Goal: Find specific page/section: Find specific page/section

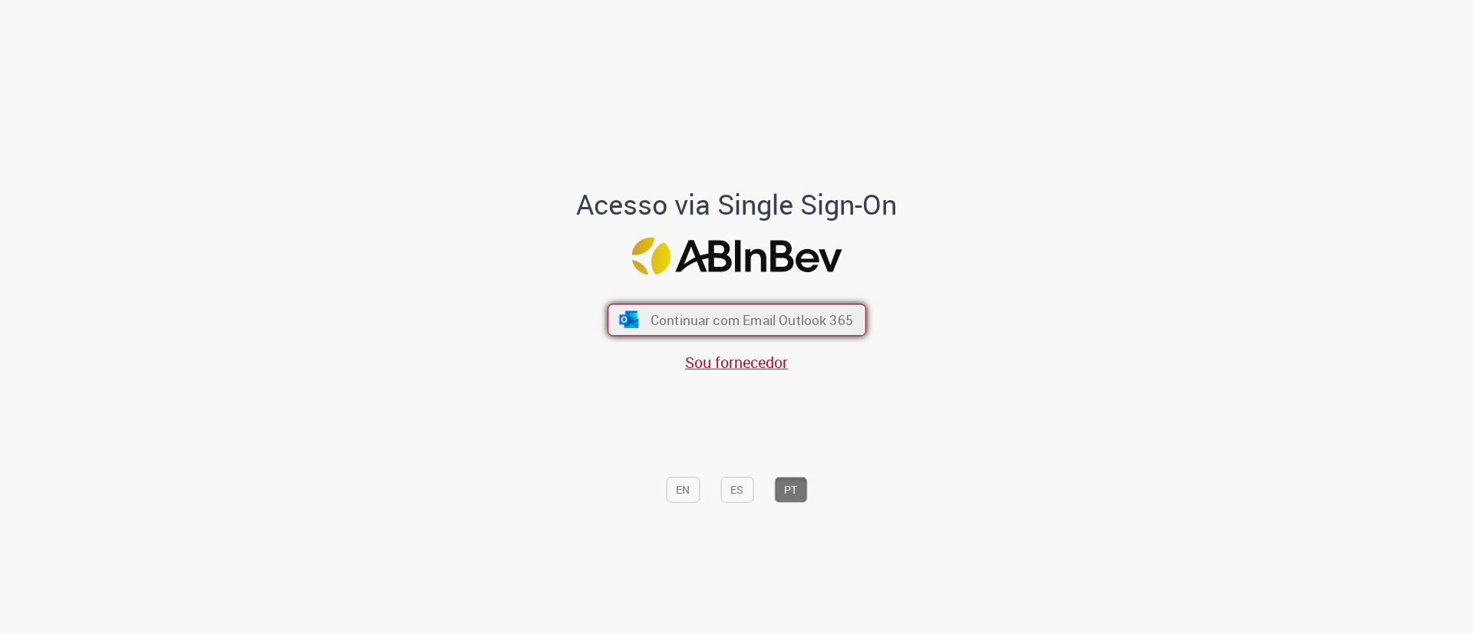
drag, startPoint x: 708, startPoint y: 318, endPoint x: 863, endPoint y: 413, distance: 181.8
click at [709, 318] on span "Continuar com Email Outlook 365" at bounding box center [751, 320] width 199 height 18
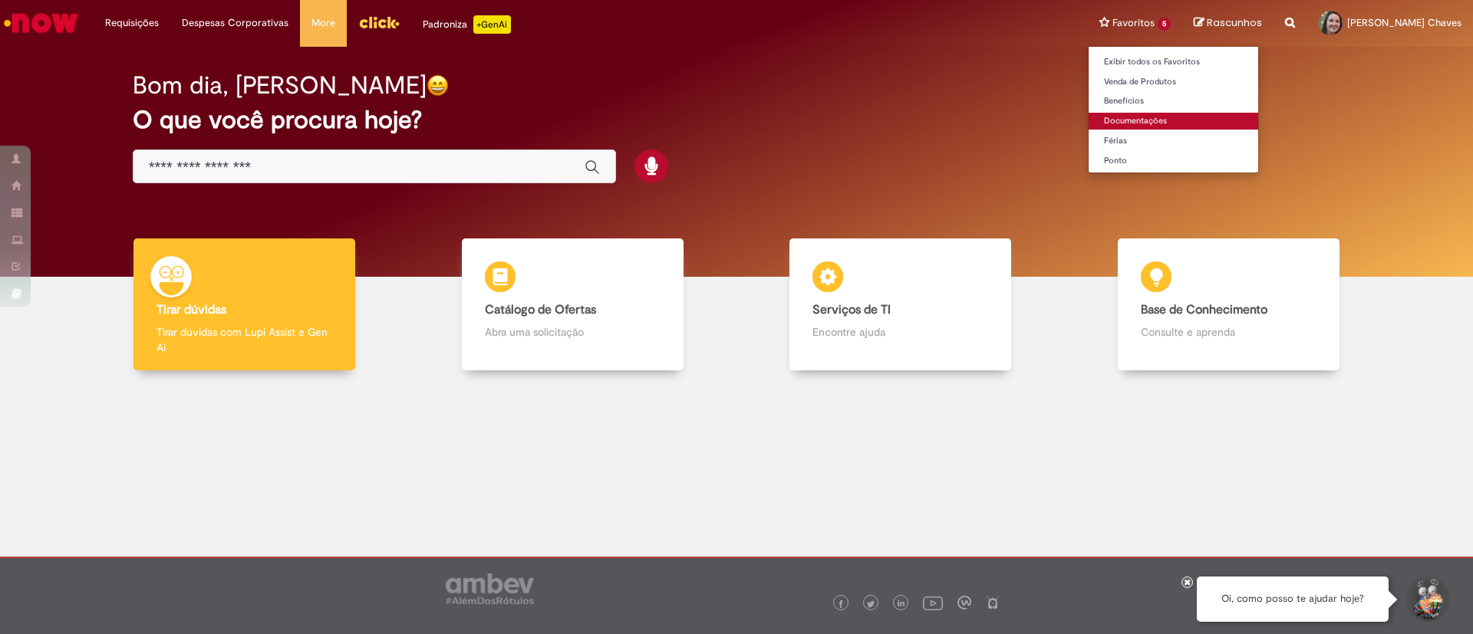
click at [981, 123] on link "Documentações" at bounding box center [1172, 121] width 169 height 17
